Goal: Information Seeking & Learning: Learn about a topic

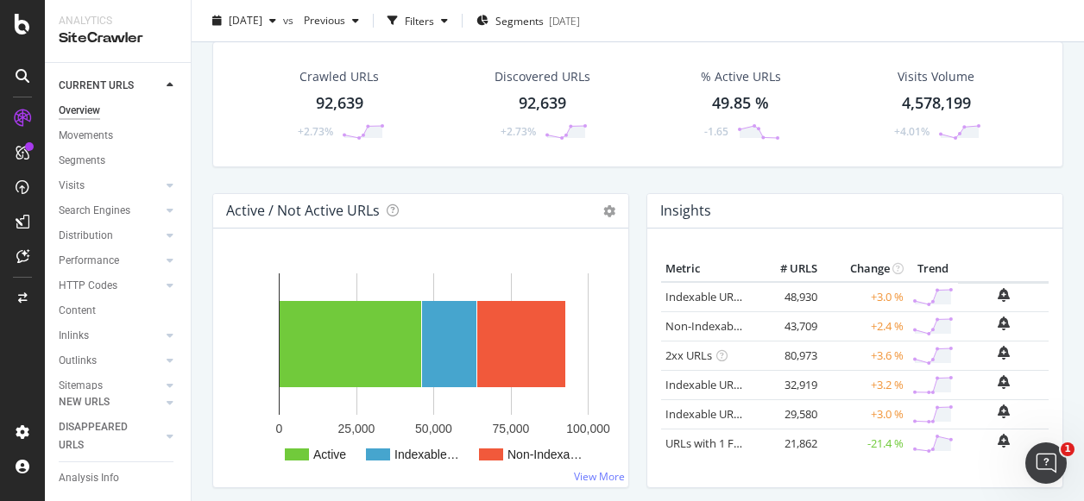
scroll to position [110, 0]
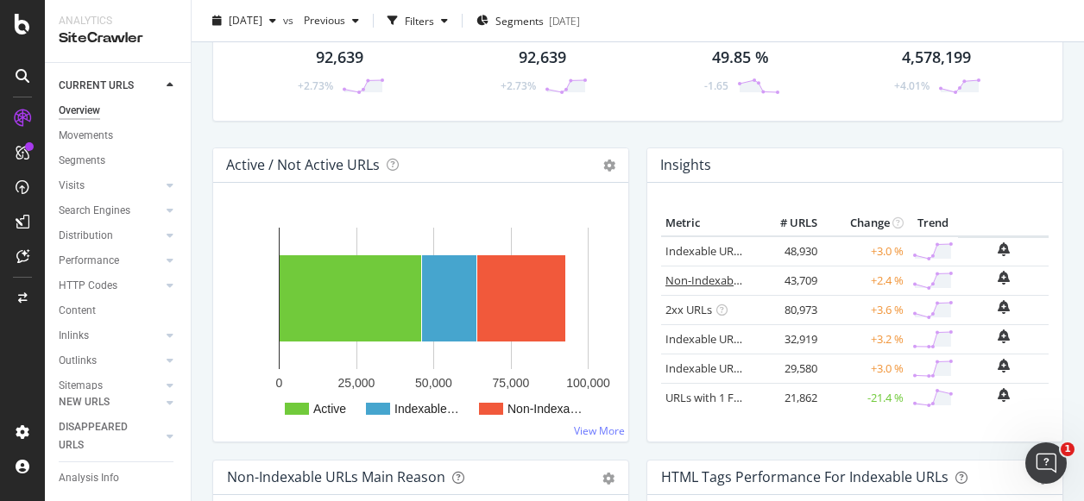
click at [686, 283] on link "Non-Indexable URLs" at bounding box center [717, 281] width 105 height 16
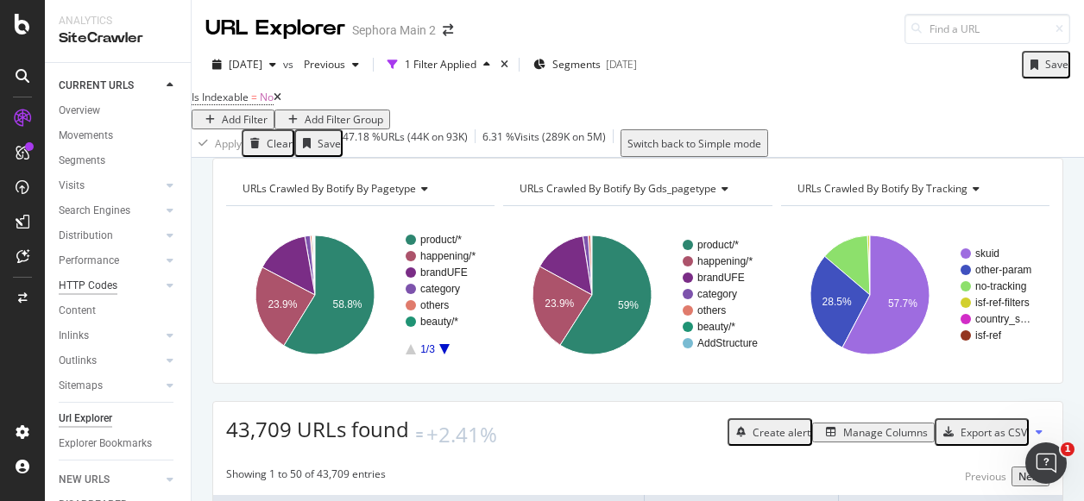
click at [113, 293] on div "HTTP Codes" at bounding box center [88, 286] width 59 height 18
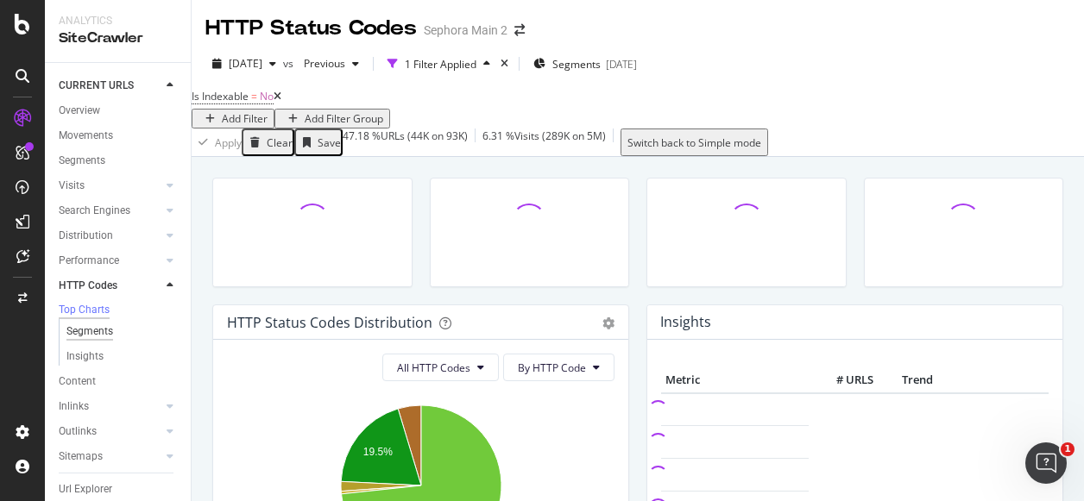
click at [91, 338] on div "Segments" at bounding box center [89, 332] width 47 height 18
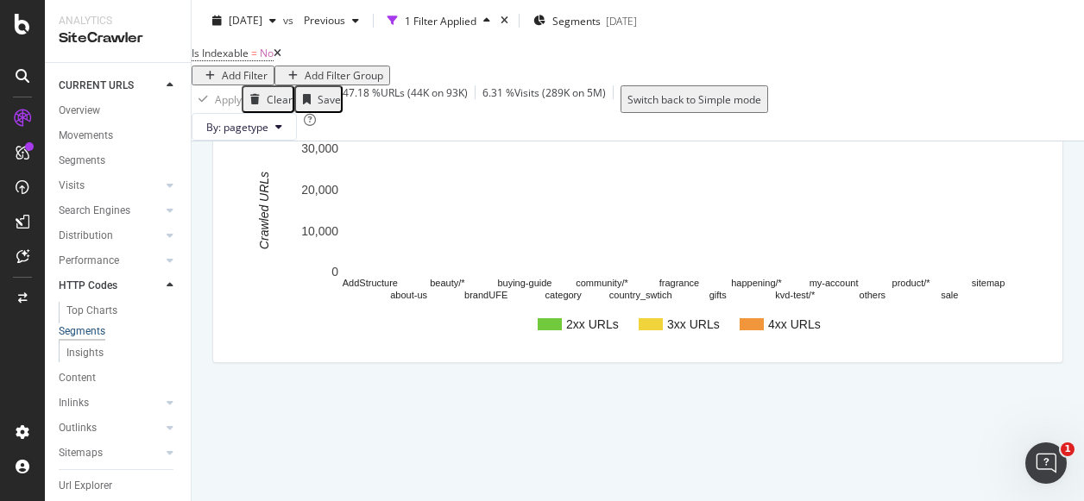
scroll to position [153, 0]
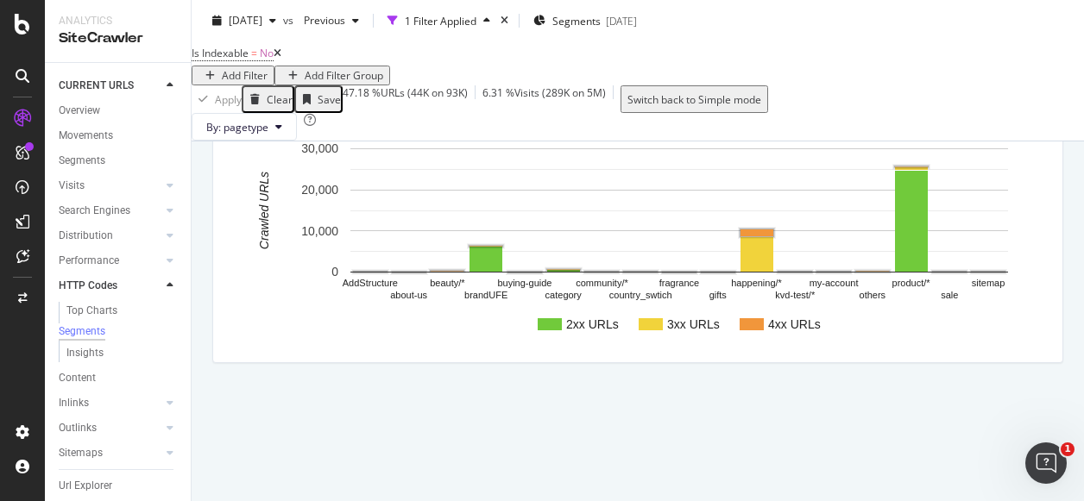
click at [753, 331] on rect "A chart." at bounding box center [752, 324] width 24 height 12
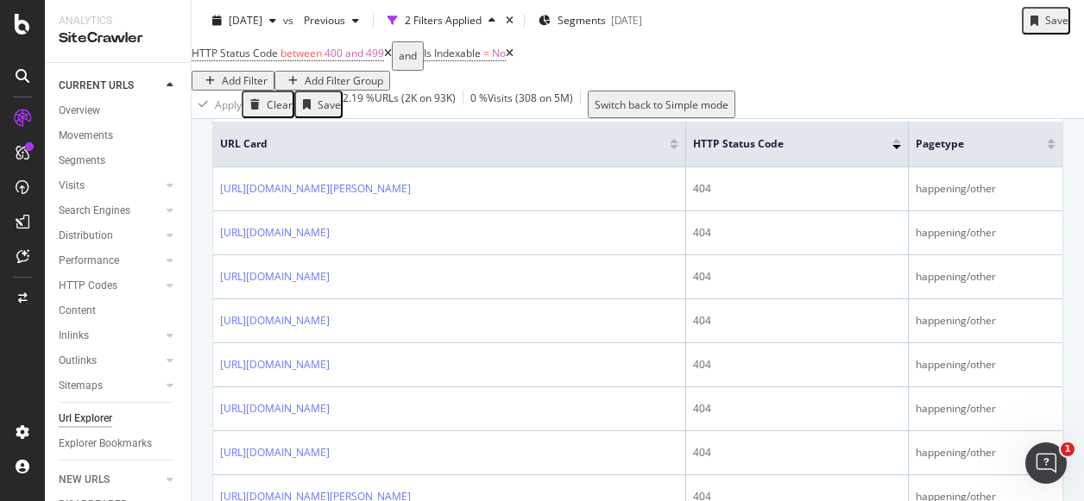
scroll to position [397, 0]
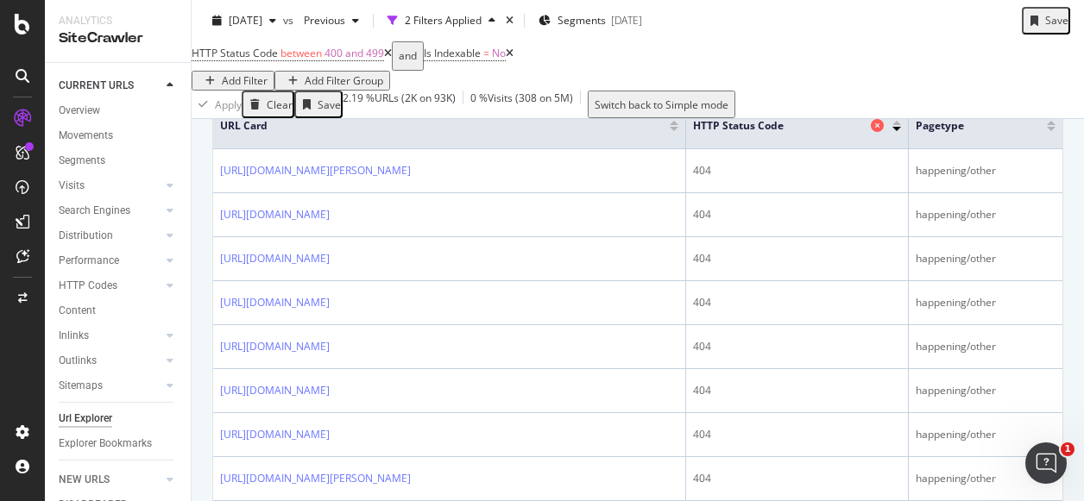
click at [892, 135] on div "HTTP Status Code" at bounding box center [792, 125] width 199 height 17
click at [901, 131] on div at bounding box center [896, 129] width 9 height 4
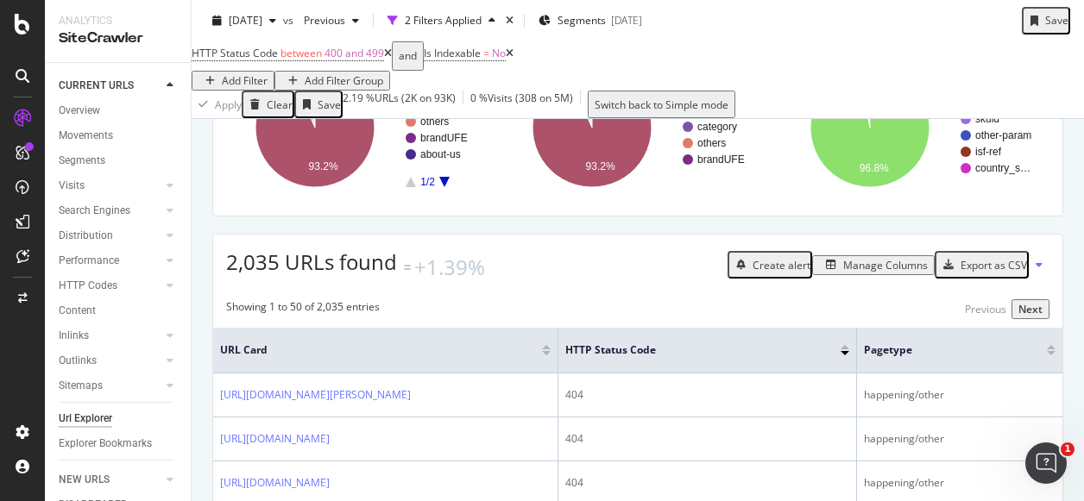
scroll to position [273, 0]
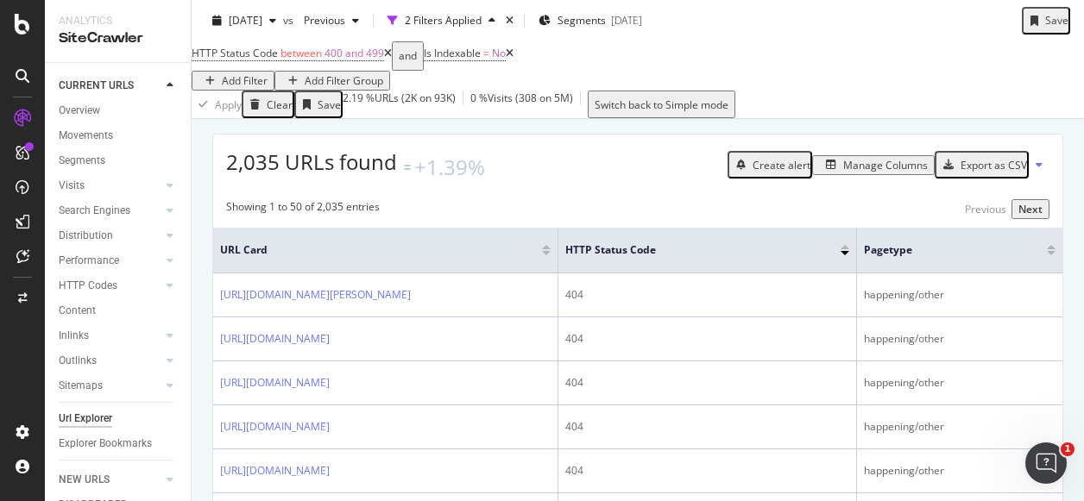
click at [843, 255] on div at bounding box center [845, 250] width 9 height 10
click at [844, 255] on div at bounding box center [845, 253] width 9 height 4
click at [844, 259] on div "HTTP Status Code" at bounding box center [707, 250] width 284 height 17
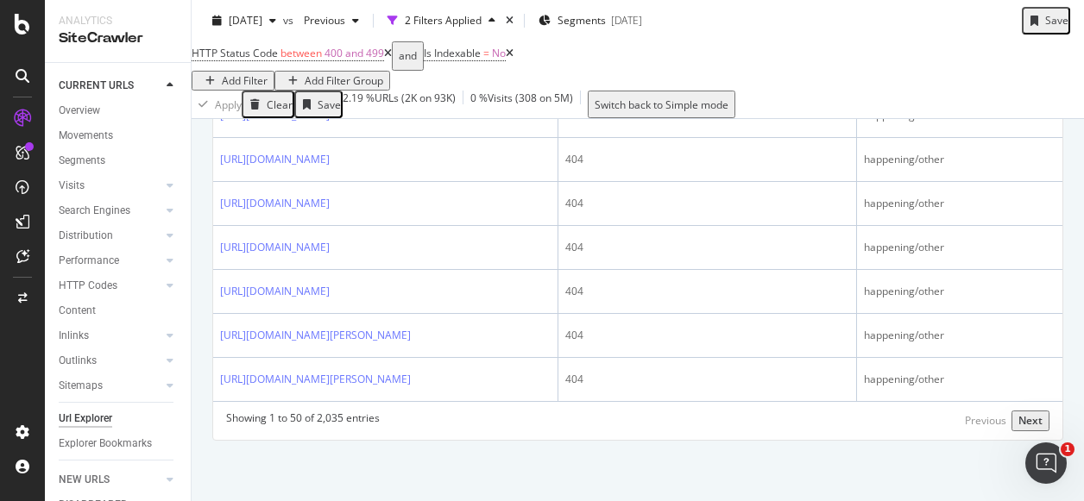
scroll to position [3217, 0]
click at [1039, 423] on div "Next" at bounding box center [1030, 420] width 24 height 15
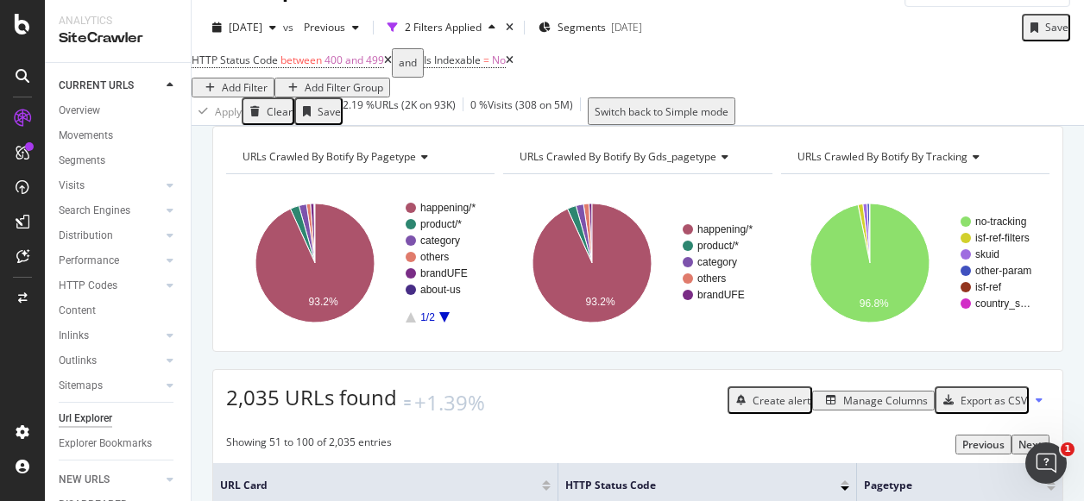
scroll to position [0, 0]
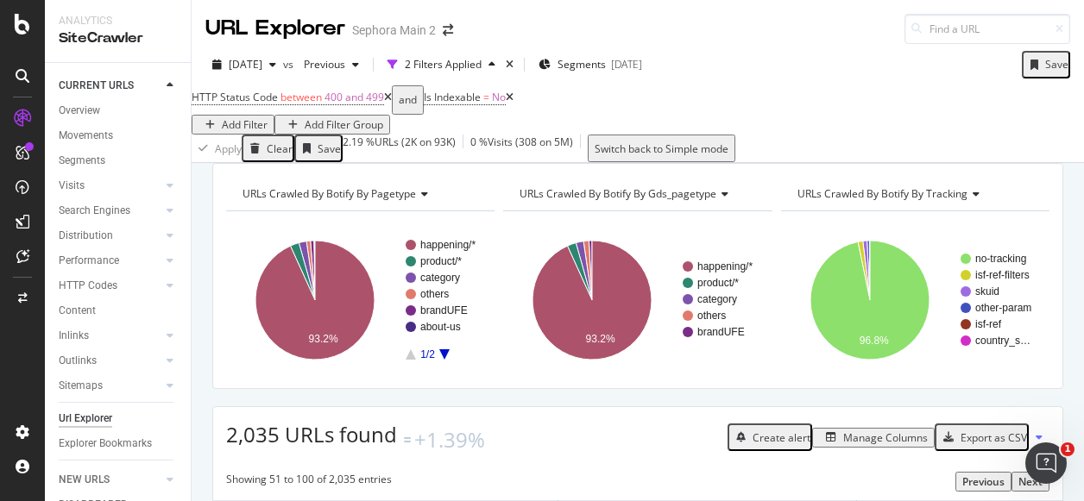
click at [268, 119] on div "Add Filter" at bounding box center [245, 124] width 46 height 15
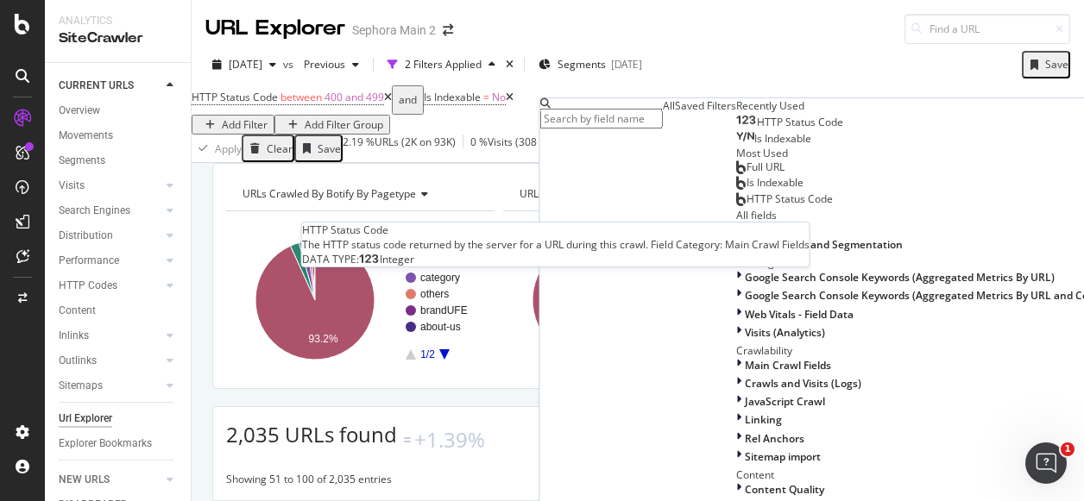
click at [757, 129] on span "HTTP Status Code" at bounding box center [800, 122] width 86 height 15
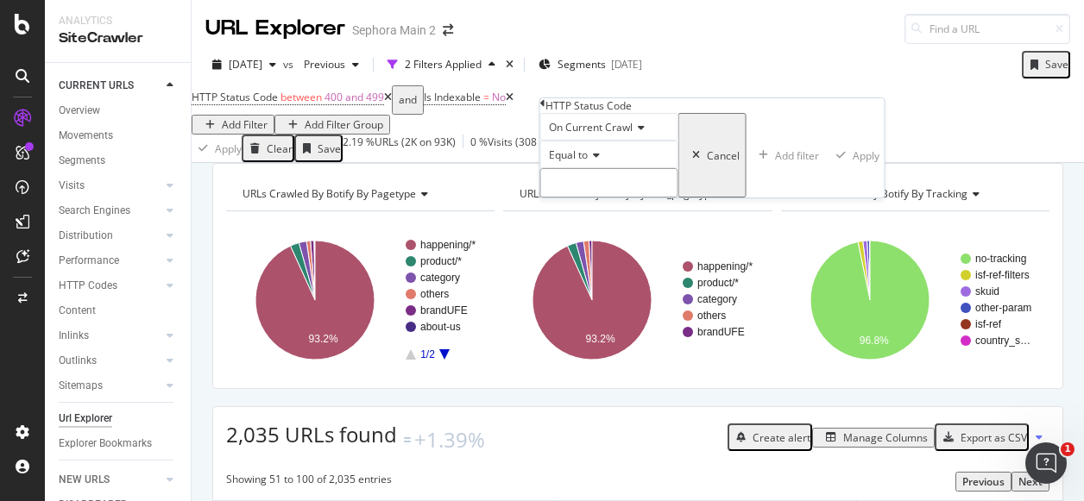
click at [649, 198] on input "number" at bounding box center [609, 182] width 138 height 29
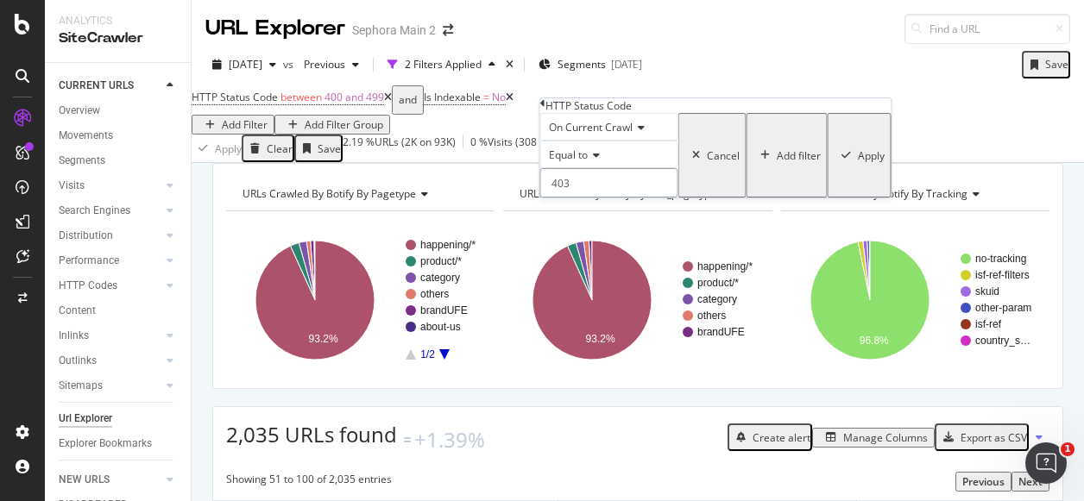
type input "403"
click at [858, 163] on div "Apply" at bounding box center [871, 155] width 27 height 15
